Goal: Task Accomplishment & Management: Manage account settings

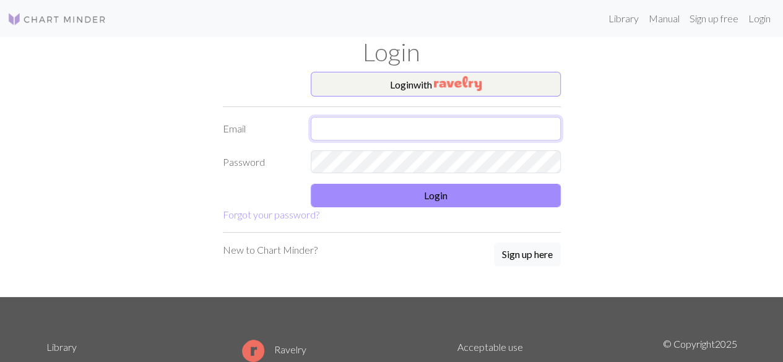
click at [482, 126] on input "text" at bounding box center [436, 129] width 250 height 24
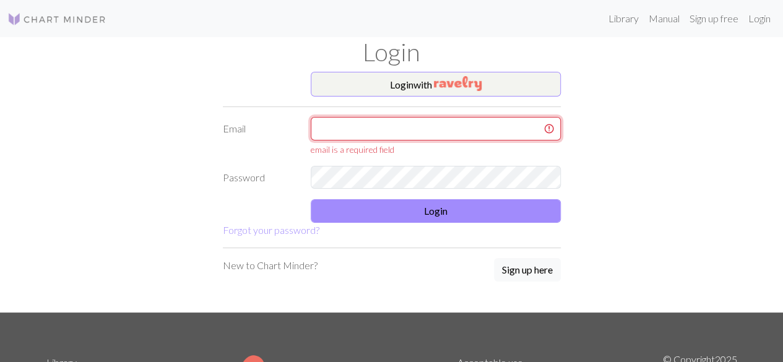
type input "[EMAIL_ADDRESS][DOMAIN_NAME]"
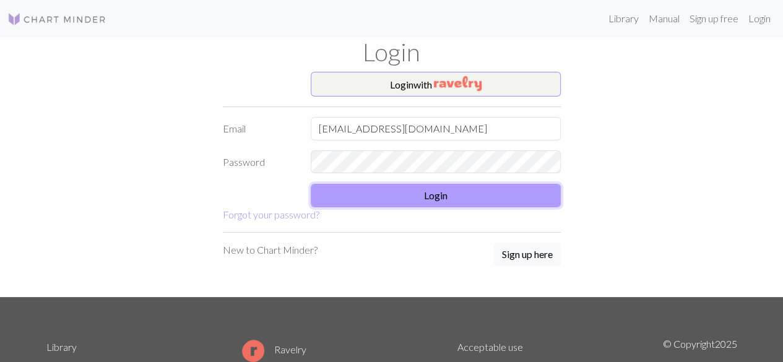
click at [428, 197] on button "Login" at bounding box center [436, 196] width 250 height 24
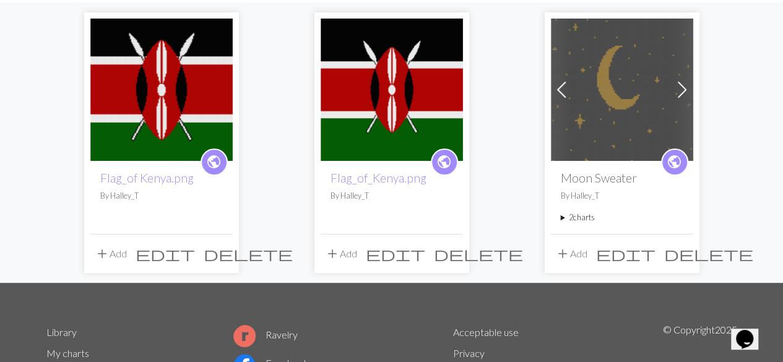
scroll to position [121, 0]
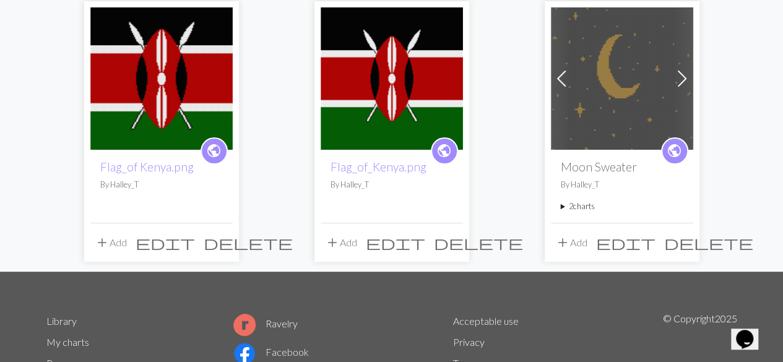
click at [176, 85] on img at bounding box center [161, 78] width 142 height 142
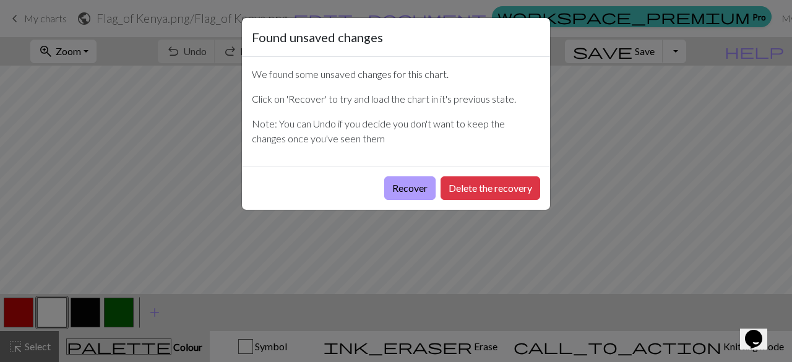
click at [417, 185] on button "Recover" at bounding box center [409, 188] width 51 height 24
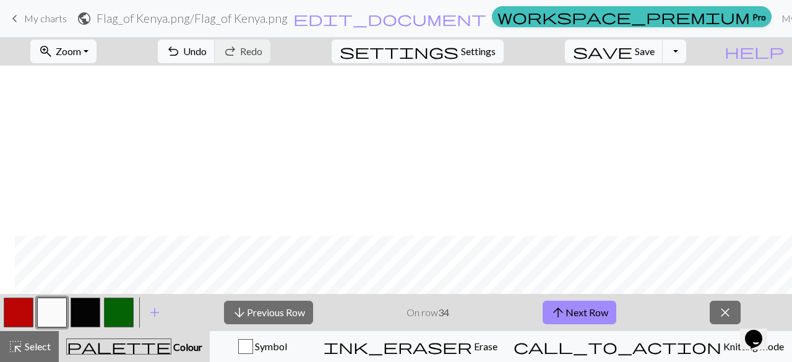
scroll to position [1503, 446]
click at [274, 305] on button "arrow_downward Previous Row" at bounding box center [268, 313] width 89 height 24
click at [87, 316] on button "button" at bounding box center [86, 313] width 30 height 30
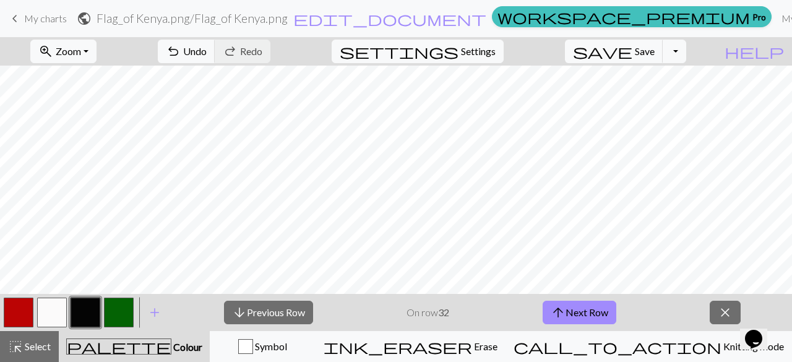
click at [95, 319] on button "button" at bounding box center [86, 313] width 30 height 30
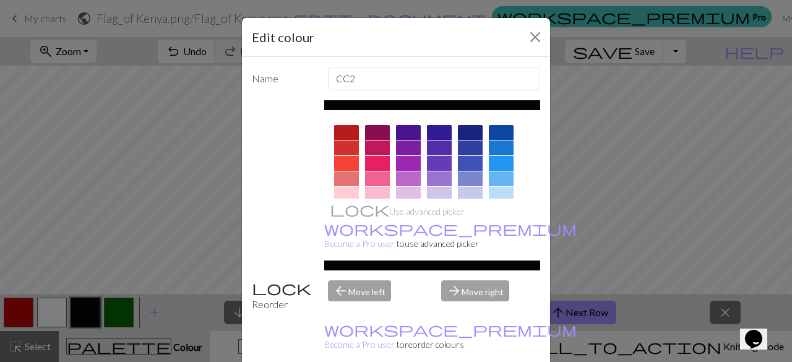
click at [120, 347] on div "Edit colour Name CC2 Use advanced picker workspace_premium Become a Pro user to…" at bounding box center [396, 181] width 792 height 362
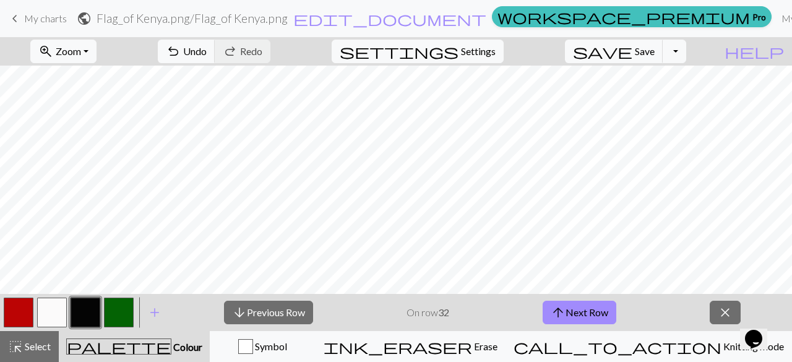
click at [120, 347] on div "palette Colour Colour" at bounding box center [134, 347] width 136 height 16
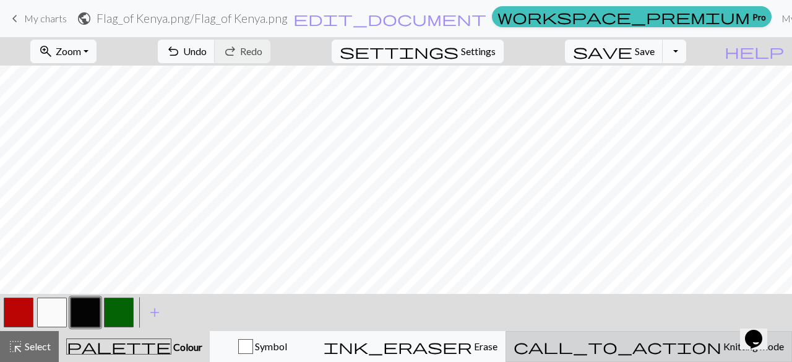
click at [675, 337] on button "call_to_action Knitting mode Knitting mode" at bounding box center [649, 346] width 287 height 31
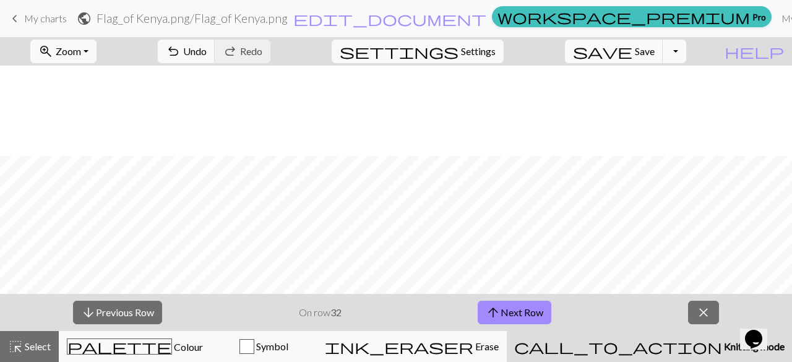
scroll to position [1578, 501]
click at [317, 354] on button "Symbol" at bounding box center [264, 346] width 106 height 31
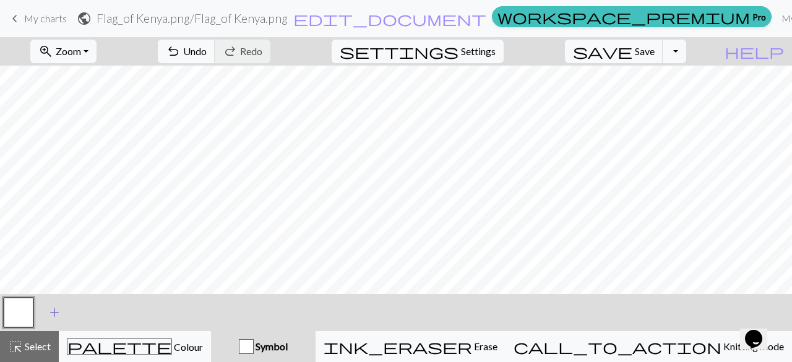
click at [54, 318] on span "add" at bounding box center [54, 312] width 15 height 17
click at [56, 318] on button "button" at bounding box center [52, 313] width 30 height 30
click at [51, 314] on button "button" at bounding box center [52, 313] width 30 height 30
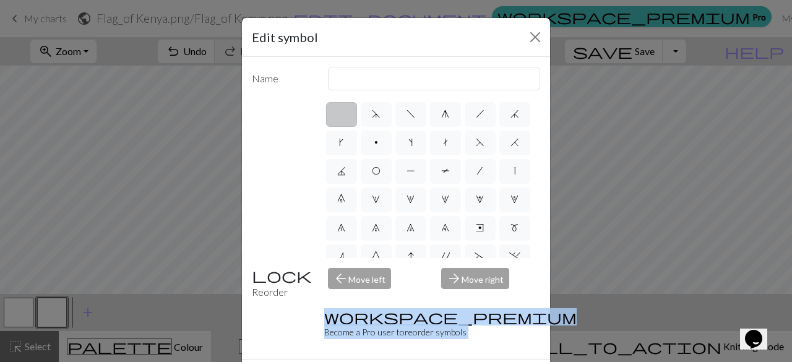
drag, startPoint x: 51, startPoint y: 314, endPoint x: 314, endPoint y: 345, distance: 264.3
click at [314, 345] on div "Edit symbol Name d f g h j k p s t F H J O P T / | 0 1 2 3 4 5 6 7 8 9 e m n G …" at bounding box center [396, 181] width 792 height 362
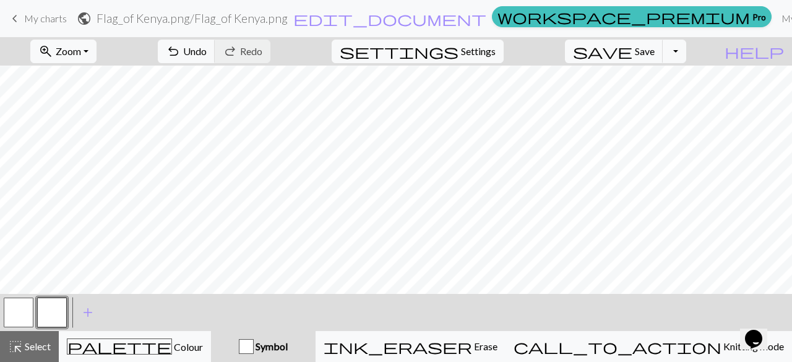
click at [59, 301] on button "button" at bounding box center [52, 313] width 30 height 30
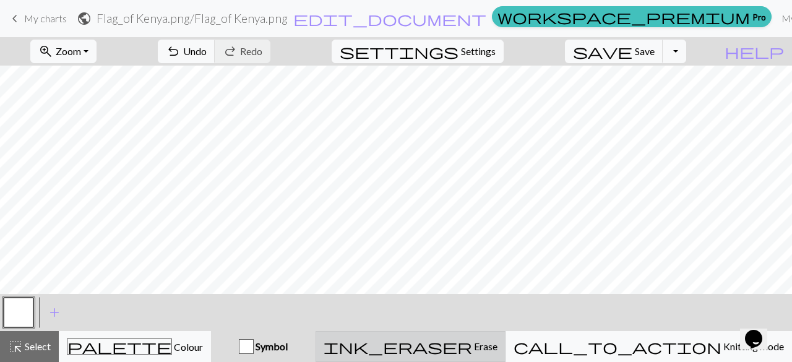
click at [498, 347] on div "ink_eraser Erase Erase" at bounding box center [411, 346] width 174 height 15
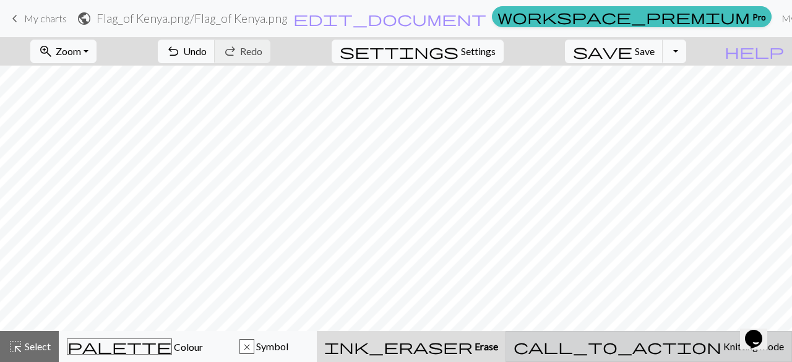
click at [652, 338] on button "call_to_action Knitting mode Knitting mode" at bounding box center [649, 346] width 287 height 31
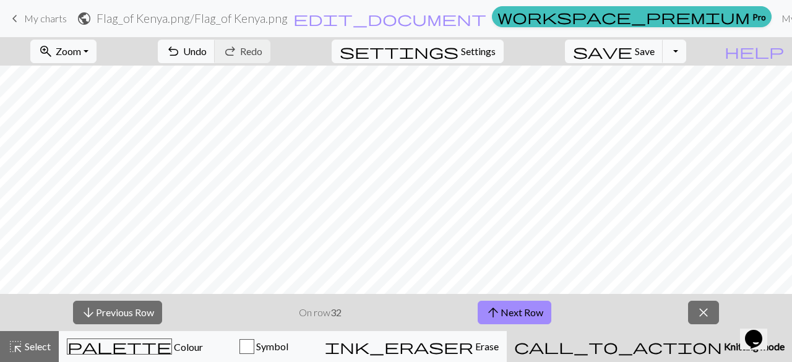
scroll to position [1616, 501]
click at [539, 321] on button "arrow_upward Next Row" at bounding box center [515, 313] width 74 height 24
click at [501, 303] on button "arrow_upward Next Row" at bounding box center [515, 313] width 74 height 24
click at [134, 321] on button "arrow_downward Previous Row" at bounding box center [117, 313] width 89 height 24
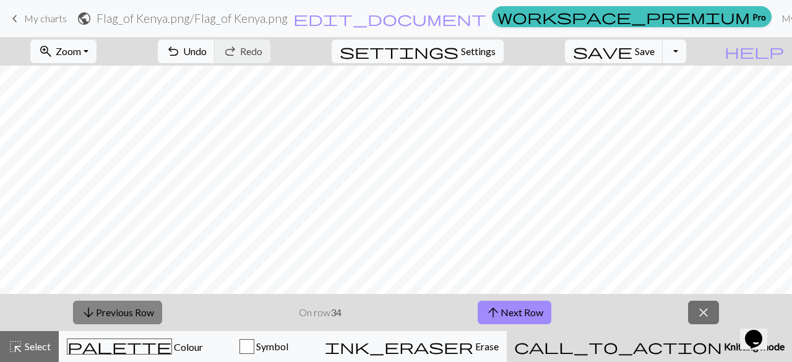
click at [134, 321] on button "arrow_downward Previous Row" at bounding box center [117, 313] width 89 height 24
click at [492, 316] on span "arrow_upward" at bounding box center [493, 312] width 15 height 17
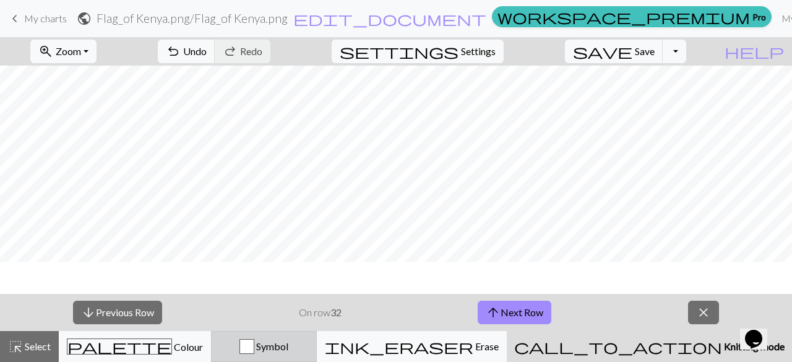
scroll to position [1583, 501]
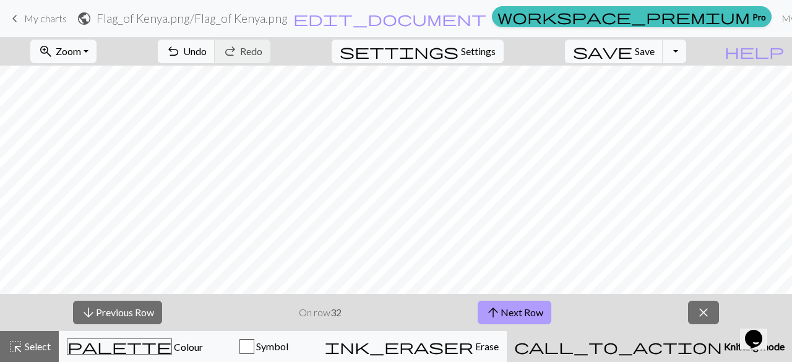
click at [534, 318] on button "arrow_upward Next Row" at bounding box center [515, 313] width 74 height 24
